Goal: Communication & Community: Ask a question

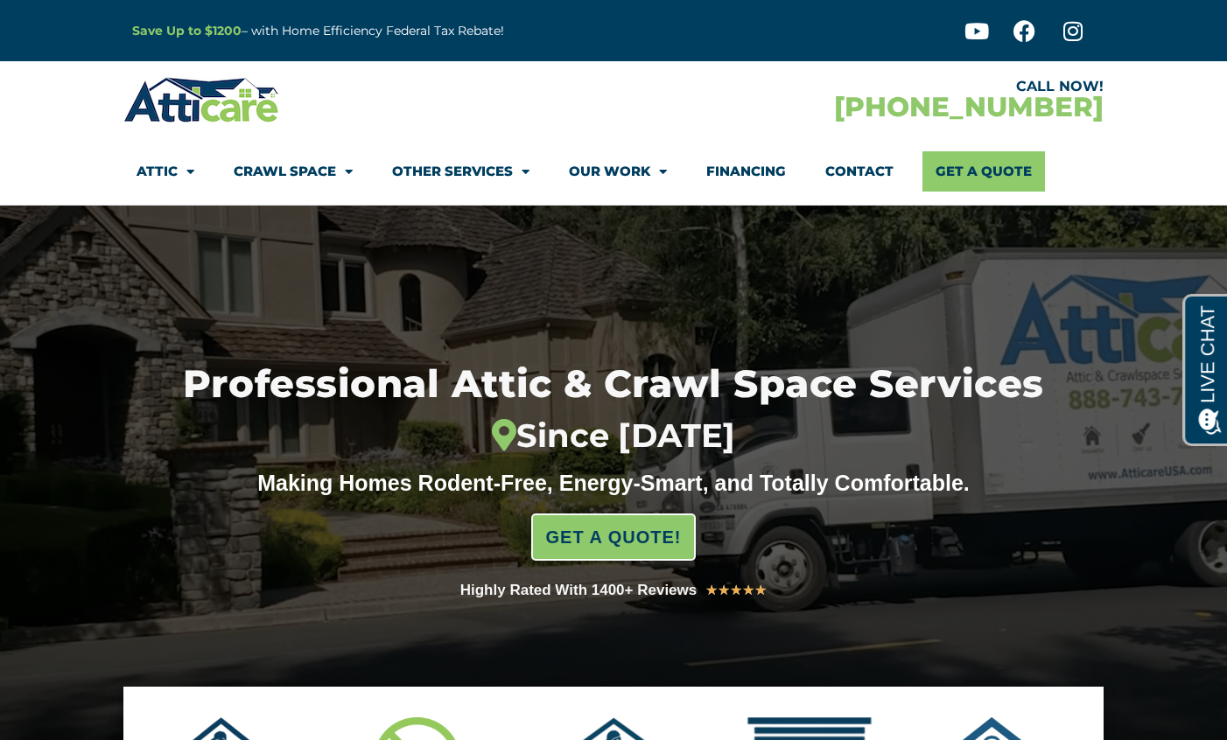
click at [825, 184] on link "Contact" at bounding box center [859, 171] width 68 height 40
click at [826, 174] on link "Contact" at bounding box center [859, 171] width 68 height 40
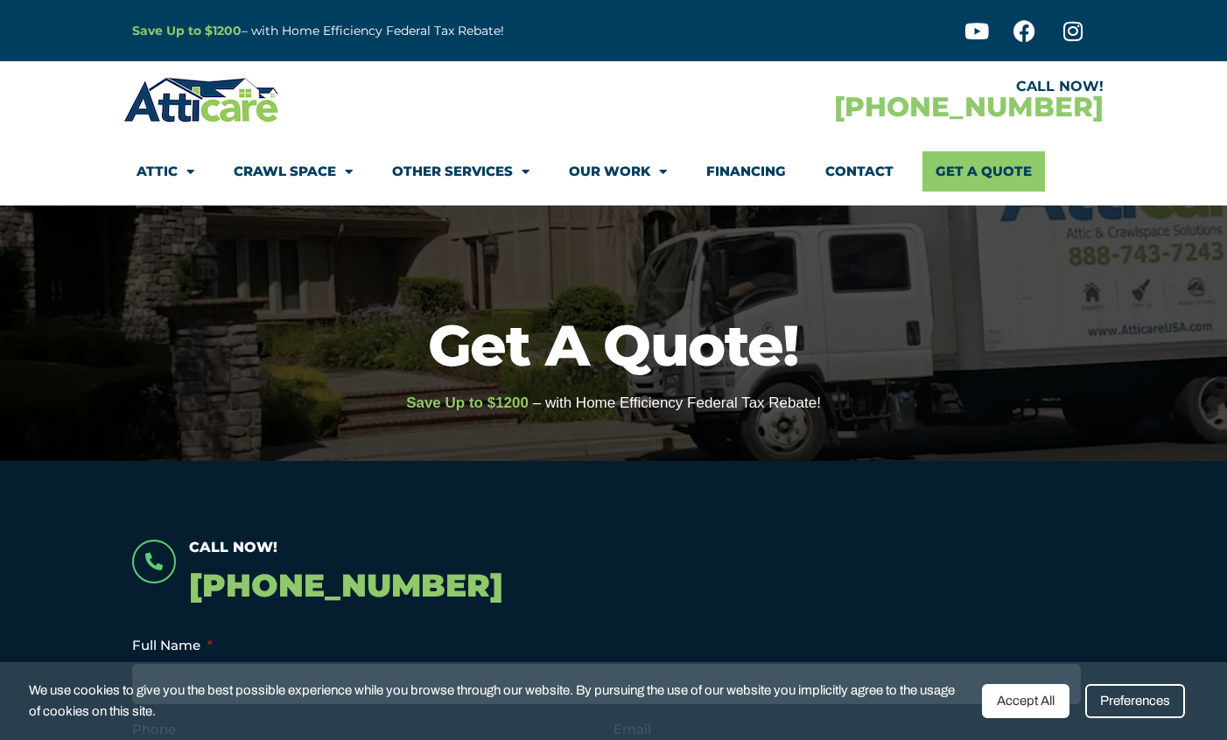
click at [854, 175] on link "Contact" at bounding box center [859, 171] width 68 height 40
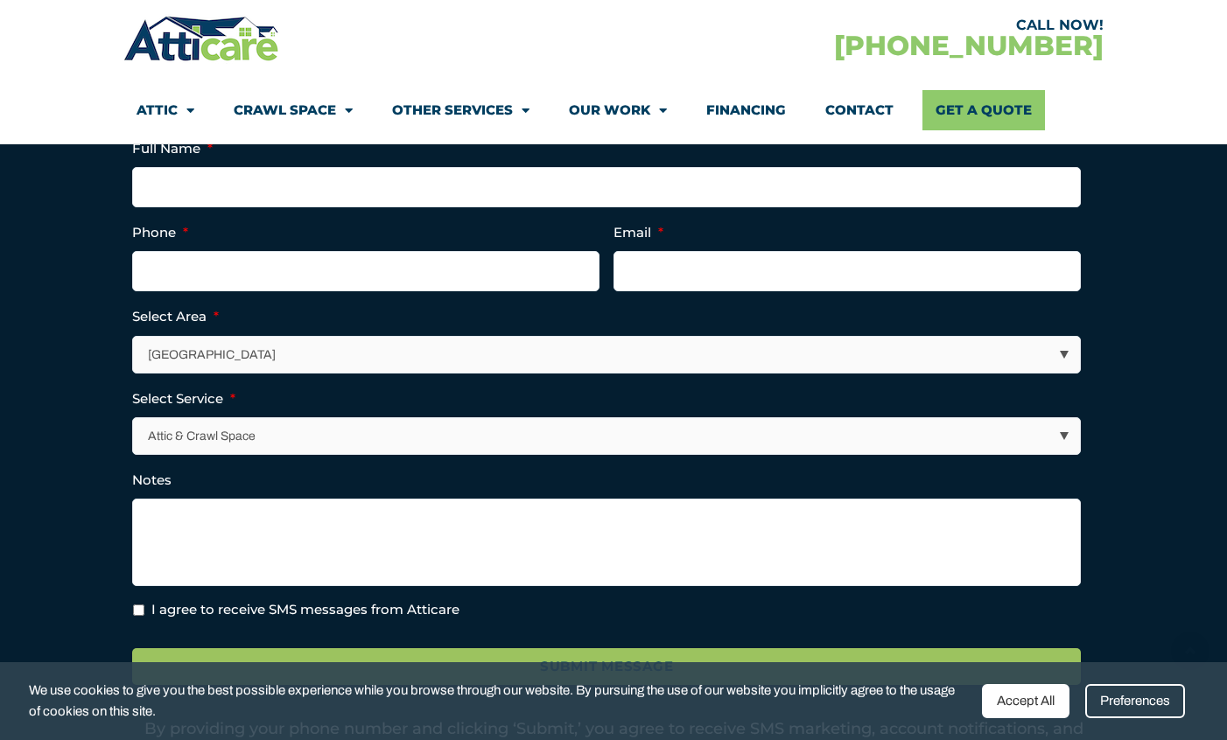
scroll to position [438, 0]
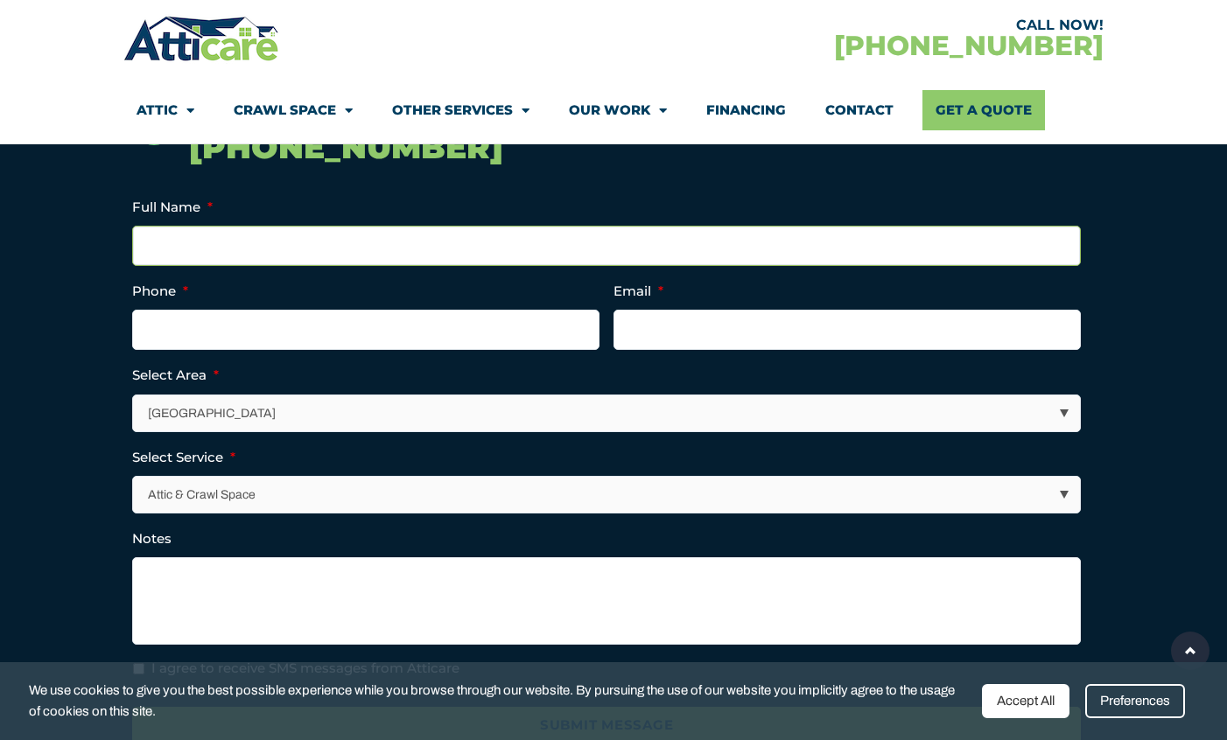
click at [408, 248] on input "Full Name *" at bounding box center [606, 246] width 949 height 40
type input "Astrid Daniel"
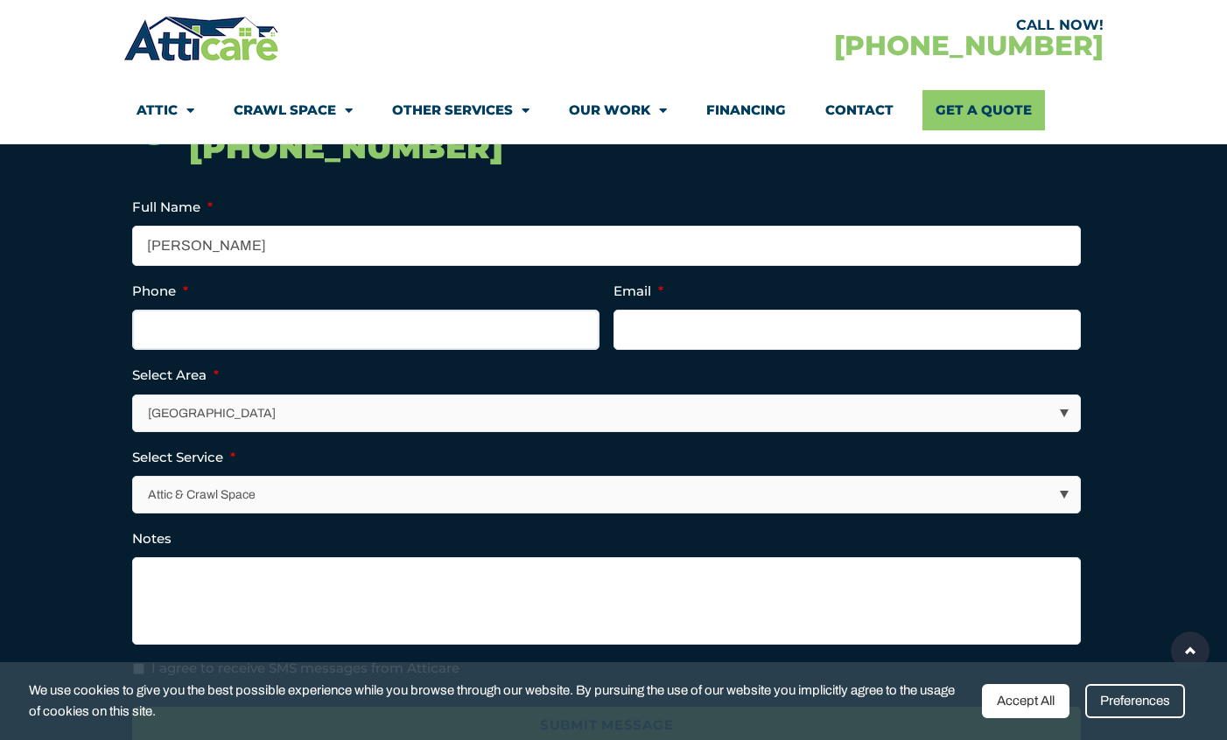
type input "+1 07537101317"
type input "avery@virtualhandsupport.com"
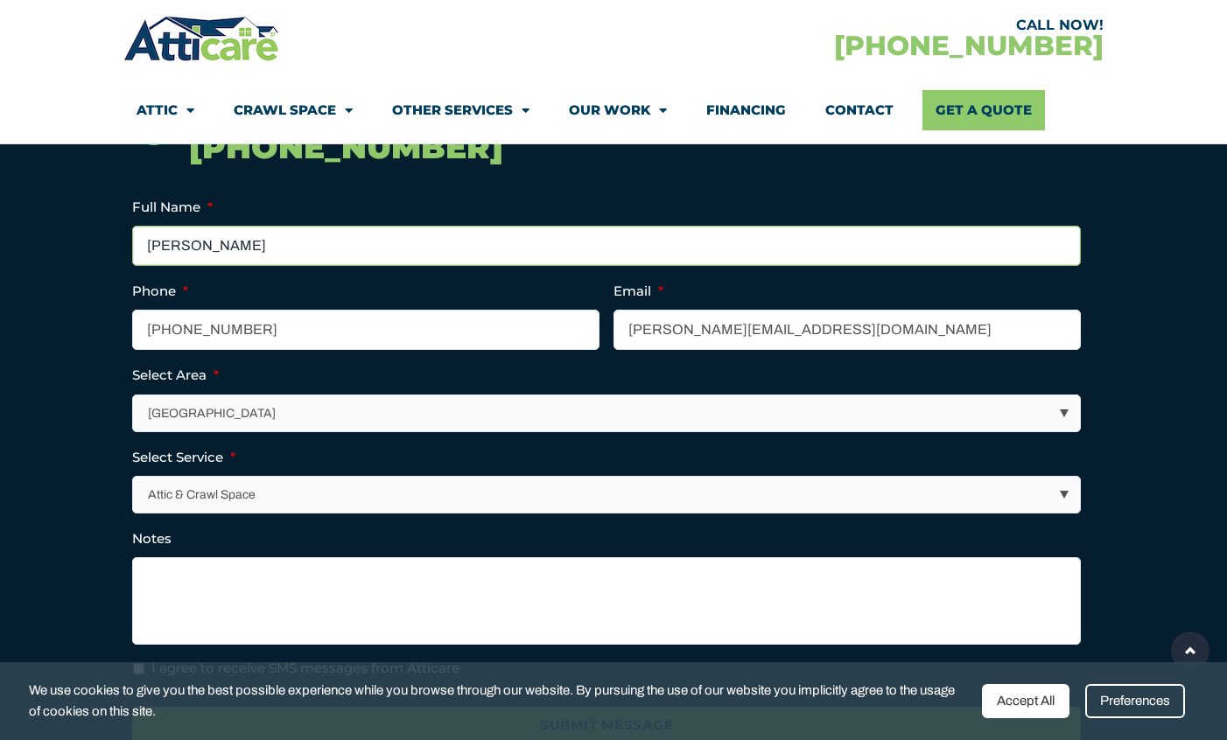
type input "(107) 537-1013"
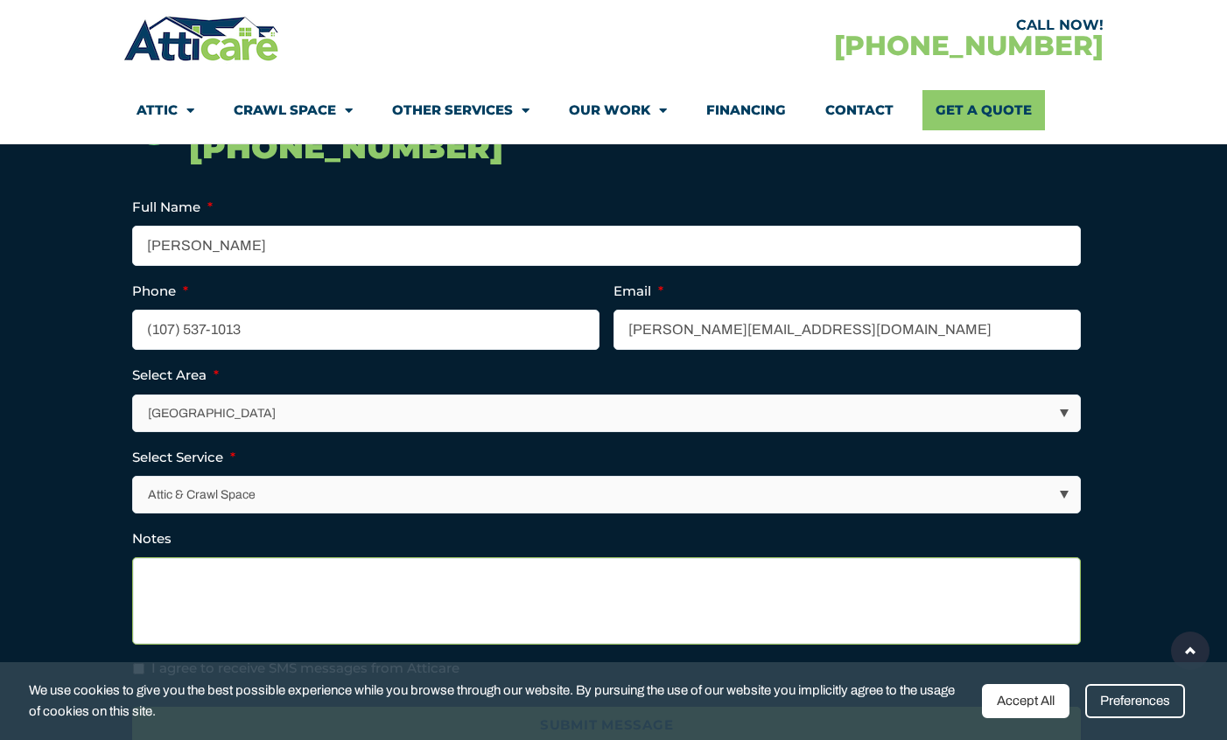
click at [355, 628] on textarea "Notes" at bounding box center [606, 602] width 949 height 88
click at [265, 604] on textarea "Notes" at bounding box center [606, 602] width 949 height 88
paste textarea "We provide Virtual Assistants to help with Prospecting, Administration, CRM Man…"
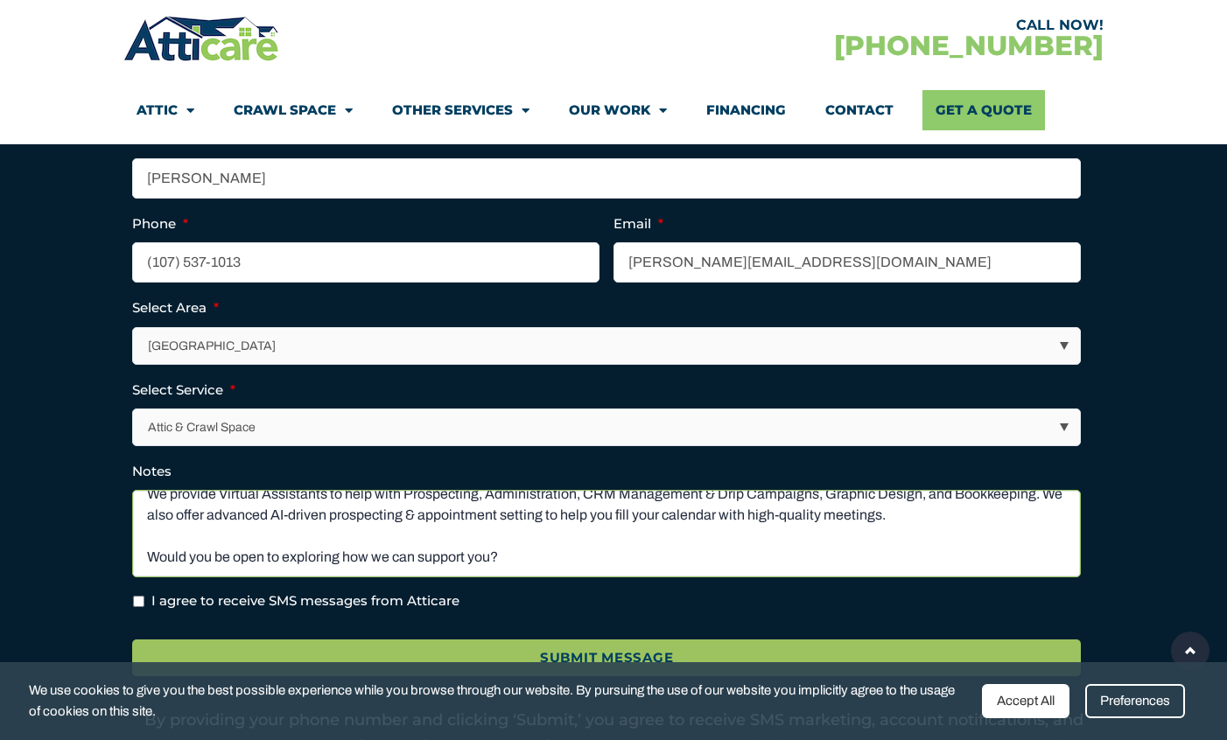
scroll to position [597, 0]
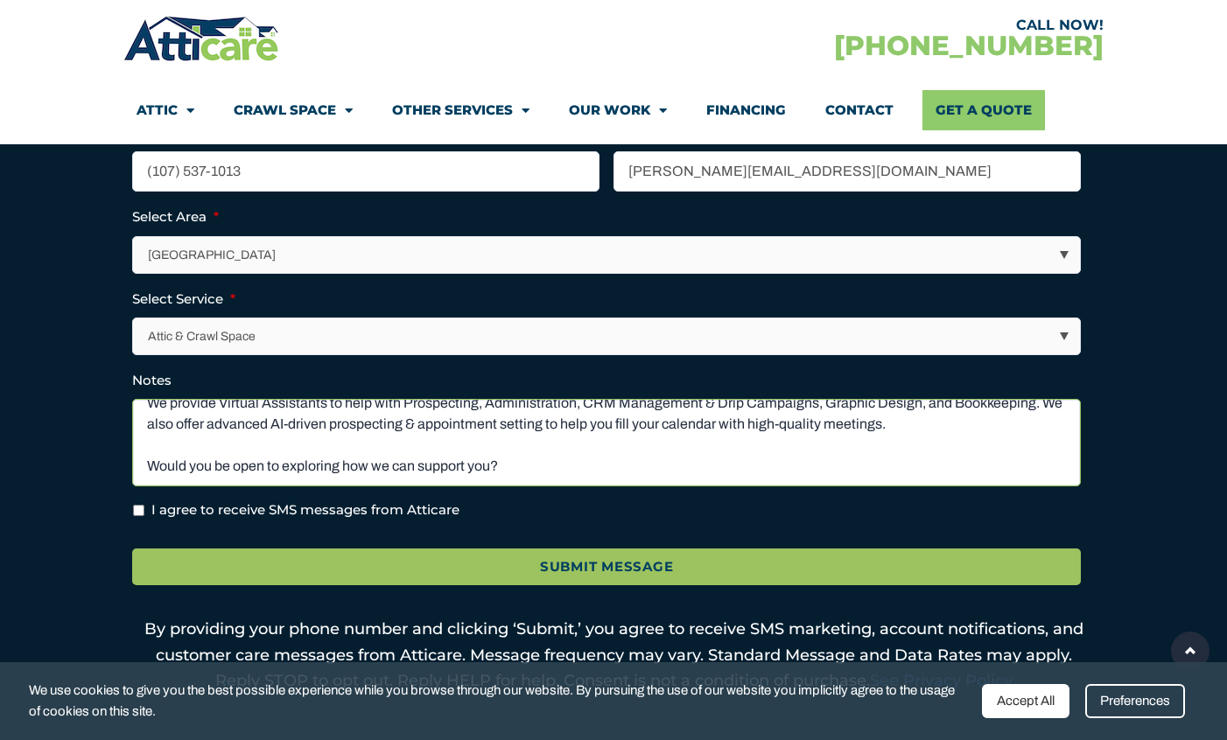
type textarea "We provide Virtual Assistants to help with Prospecting, Administration, CRM Man…"
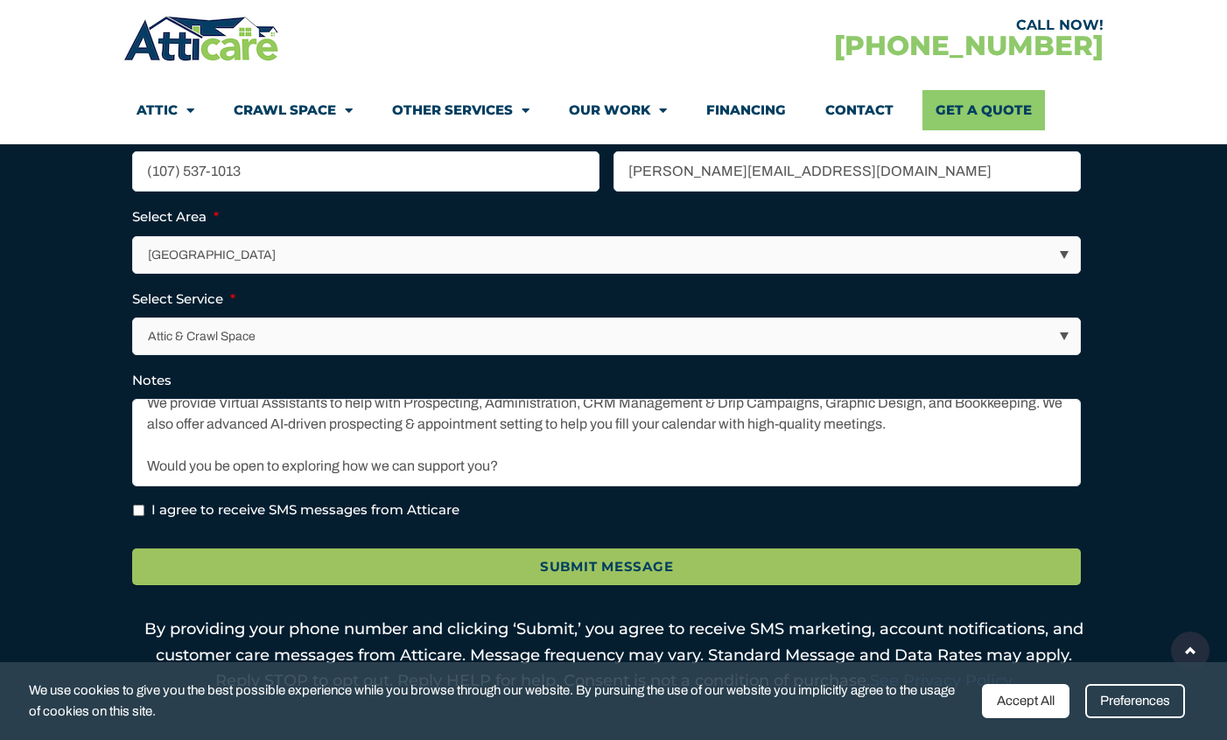
click at [183, 511] on label "I agree to receive SMS messages from Atticare" at bounding box center [305, 511] width 308 height 20
click at [144, 511] on input "I agree to receive SMS messages from Atticare" at bounding box center [138, 510] width 11 height 11
checkbox input "true"
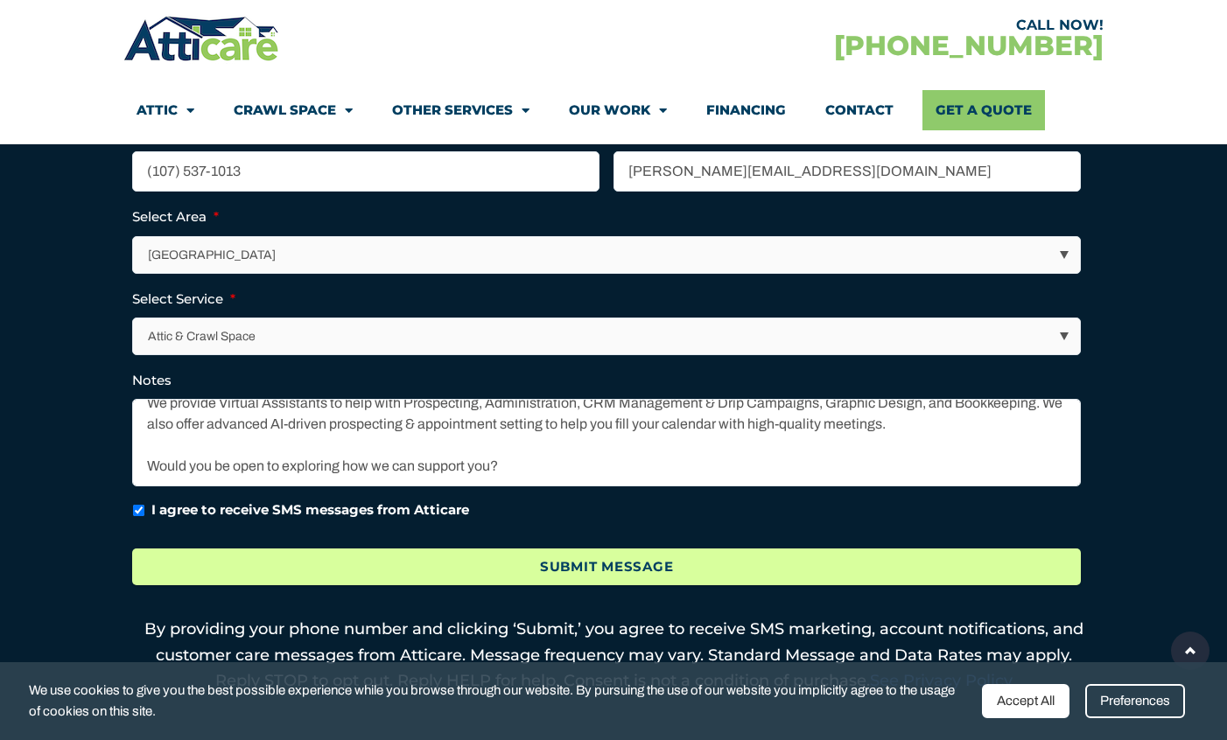
click at [268, 558] on input "Submit Message" at bounding box center [606, 568] width 949 height 38
